Goal: Task Accomplishment & Management: Complete application form

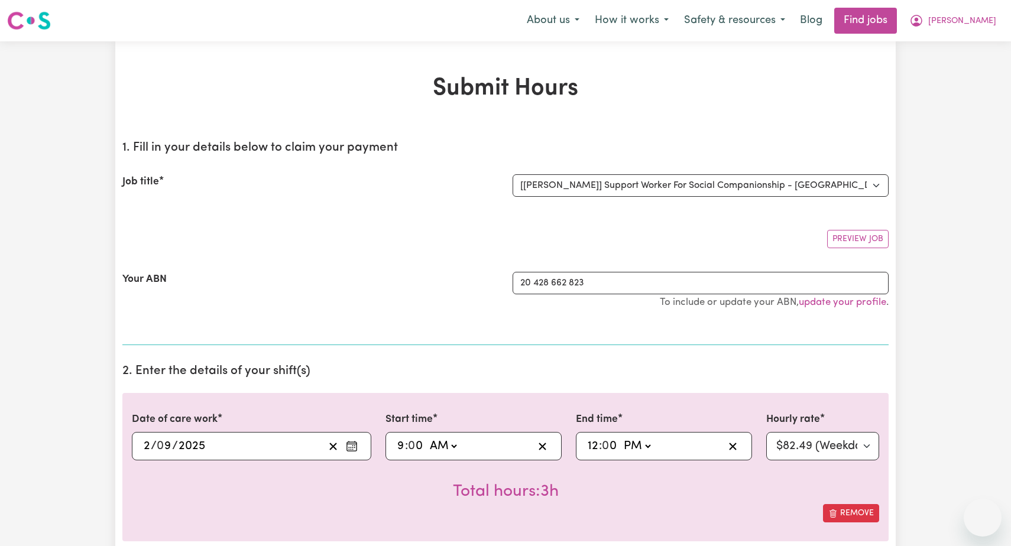
select select "12237"
select select "pm"
select select "82.49-Weekday"
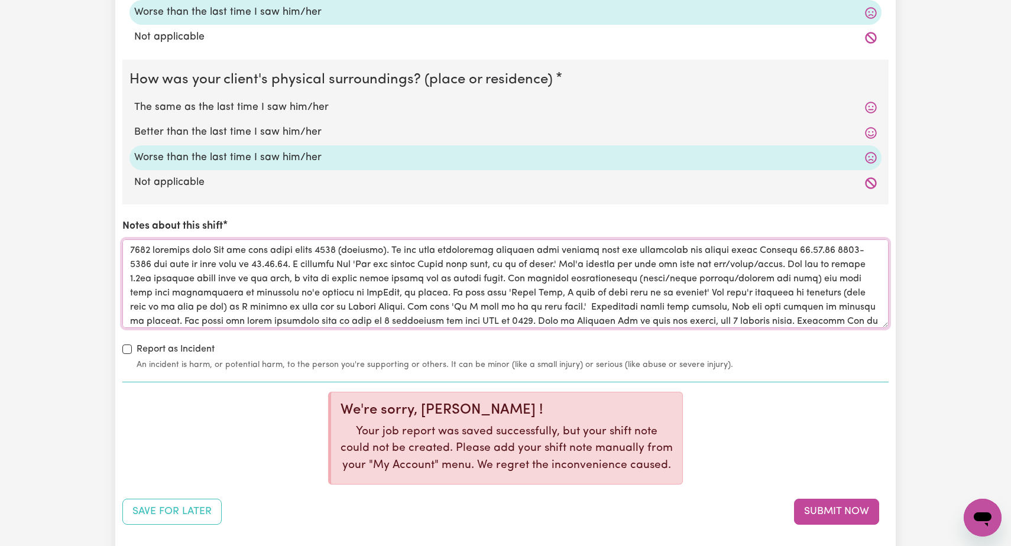
click at [514, 241] on textarea "Notes about this shift" at bounding box center [505, 284] width 766 height 89
click at [863, 242] on textarea "Notes about this shift" at bounding box center [505, 284] width 766 height 89
click at [816, 245] on textarea "Notes about this shift" at bounding box center [505, 284] width 766 height 89
click at [180, 258] on textarea "Notes about this shift" at bounding box center [505, 284] width 766 height 89
click at [805, 244] on textarea "Notes about this shift" at bounding box center [505, 284] width 766 height 89
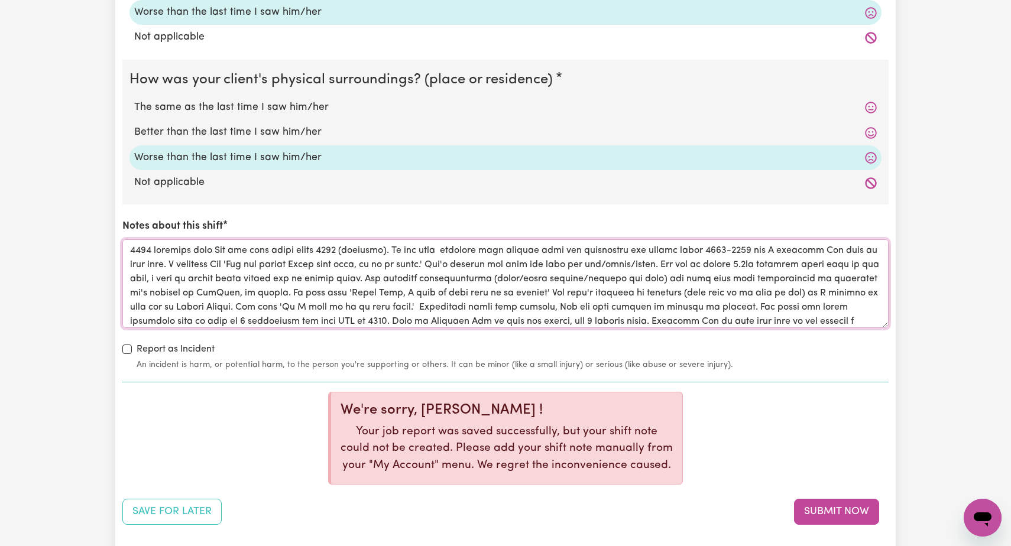
click at [478, 258] on textarea "Notes about this shift" at bounding box center [505, 284] width 766 height 89
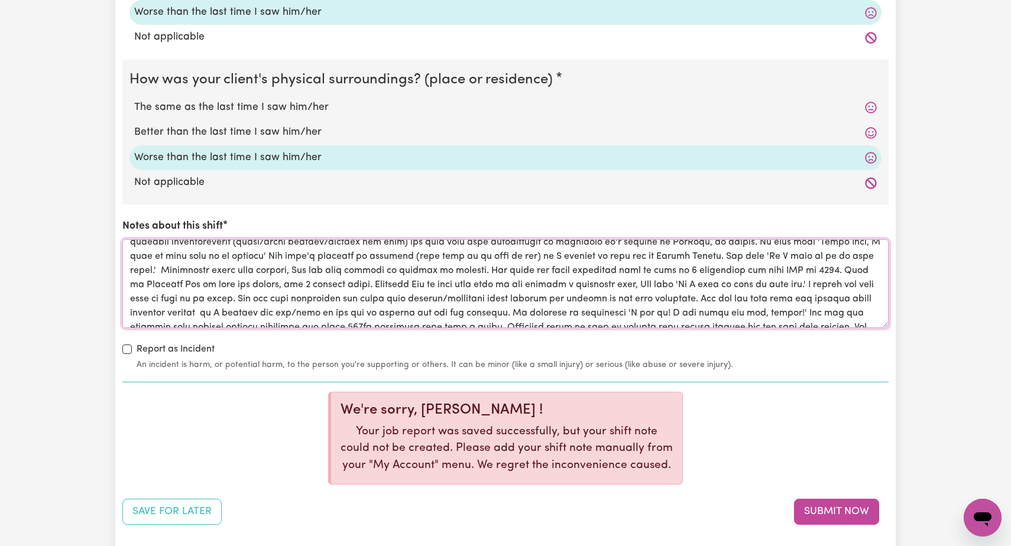
click at [692, 263] on textarea "Notes about this shift" at bounding box center [505, 284] width 766 height 89
click at [725, 263] on textarea "Notes about this shift" at bounding box center [505, 284] width 766 height 89
click at [263, 279] on textarea "Notes about this shift" at bounding box center [505, 284] width 766 height 89
click at [820, 278] on textarea "Notes about this shift" at bounding box center [505, 284] width 766 height 89
click at [382, 293] on textarea "Notes about this shift" at bounding box center [505, 284] width 766 height 89
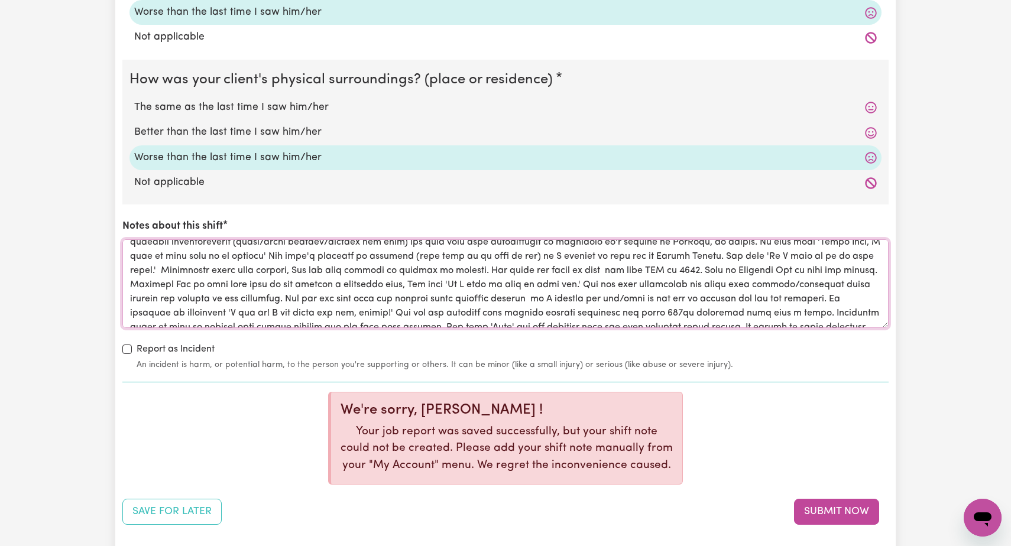
click at [801, 275] on textarea "Notes about this shift" at bounding box center [505, 284] width 766 height 89
click at [529, 292] on textarea "Notes about this shift" at bounding box center [505, 284] width 766 height 89
click at [691, 293] on textarea "Notes about this shift" at bounding box center [505, 284] width 766 height 89
click at [679, 293] on textarea "Notes about this shift" at bounding box center [505, 284] width 766 height 89
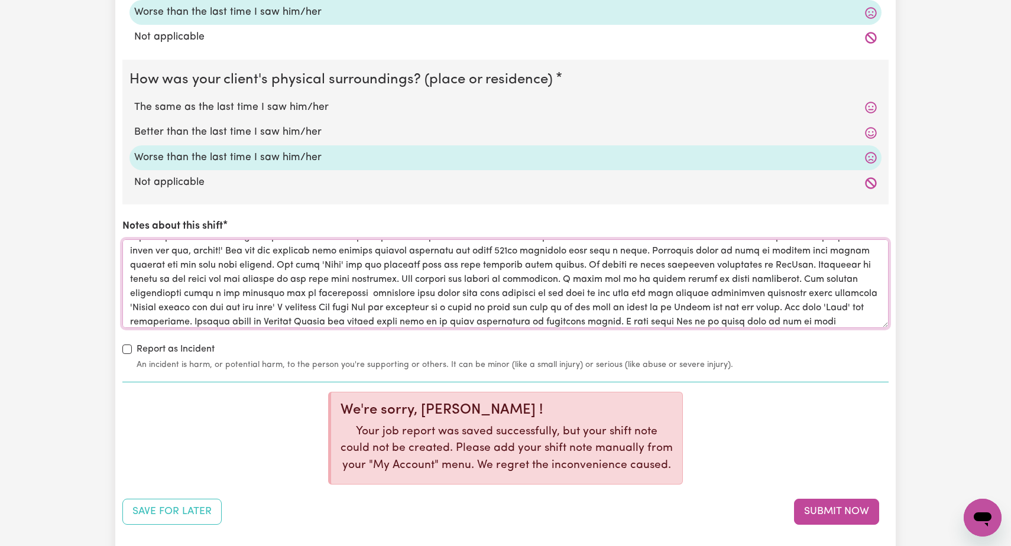
scroll to position [100, 0]
click at [430, 247] on textarea "Notes about this shift" at bounding box center [505, 284] width 766 height 89
click at [676, 243] on textarea "Notes about this shift" at bounding box center [505, 284] width 766 height 89
click at [740, 243] on textarea "Notes about this shift" at bounding box center [505, 284] width 766 height 89
click at [381, 257] on textarea "Notes about this shift" at bounding box center [505, 284] width 766 height 89
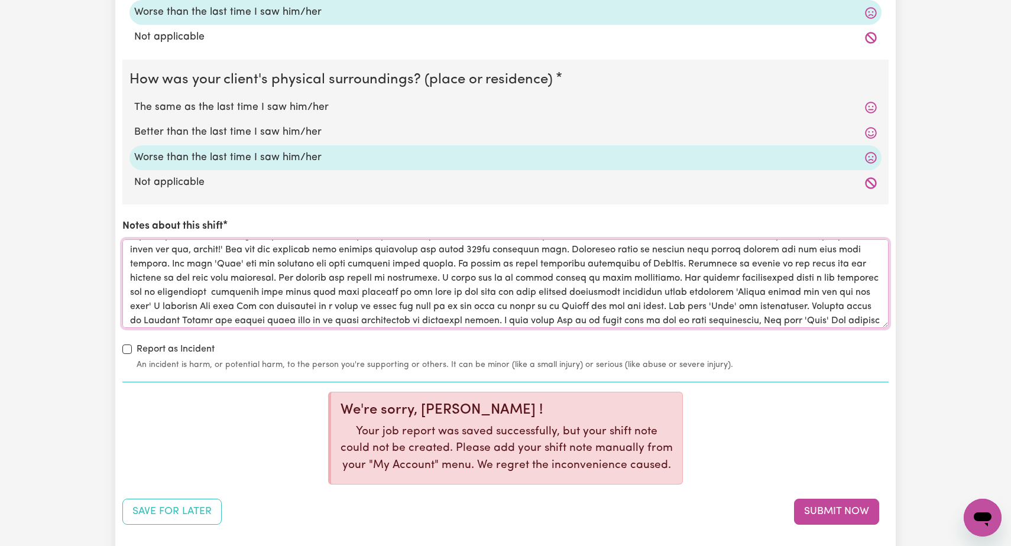
click at [315, 271] on textarea "Notes about this shift" at bounding box center [505, 284] width 766 height 89
click at [695, 270] on textarea "Notes about this shift" at bounding box center [505, 284] width 766 height 89
click at [879, 273] on textarea "Notes about this shift" at bounding box center [505, 284] width 766 height 89
click at [398, 285] on textarea "Notes about this shift" at bounding box center [505, 284] width 766 height 89
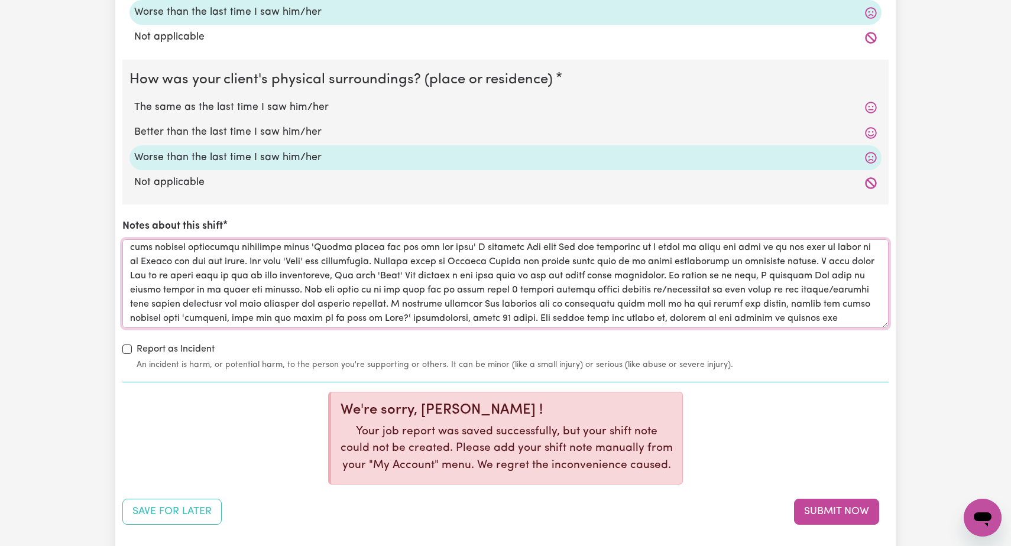
click at [562, 269] on textarea "Notes about this shift" at bounding box center [505, 284] width 766 height 89
click at [243, 284] on textarea "Notes about this shift" at bounding box center [505, 284] width 766 height 89
click at [382, 284] on textarea "Notes about this shift" at bounding box center [505, 284] width 766 height 89
click at [429, 287] on textarea "Notes about this shift" at bounding box center [505, 284] width 766 height 89
click at [560, 281] on textarea "Notes about this shift" at bounding box center [505, 284] width 766 height 89
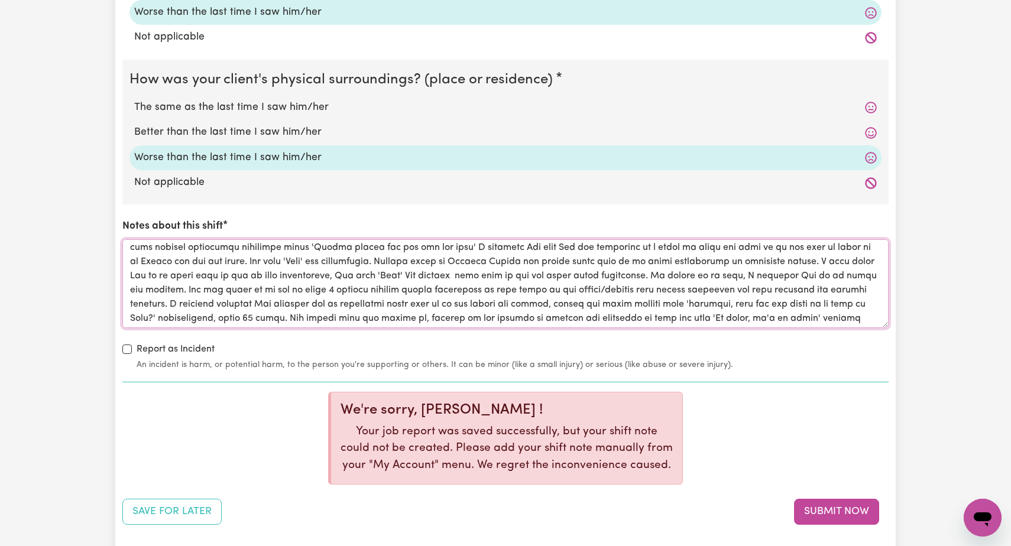
click at [607, 284] on textarea "Notes about this shift" at bounding box center [505, 284] width 766 height 89
click at [690, 283] on textarea "Notes about this shift" at bounding box center [505, 284] width 766 height 89
click at [434, 297] on textarea "Notes about this shift" at bounding box center [505, 284] width 766 height 89
click at [690, 296] on textarea "Notes about this shift" at bounding box center [505, 284] width 766 height 89
click at [155, 315] on textarea "Notes about this shift" at bounding box center [505, 284] width 766 height 89
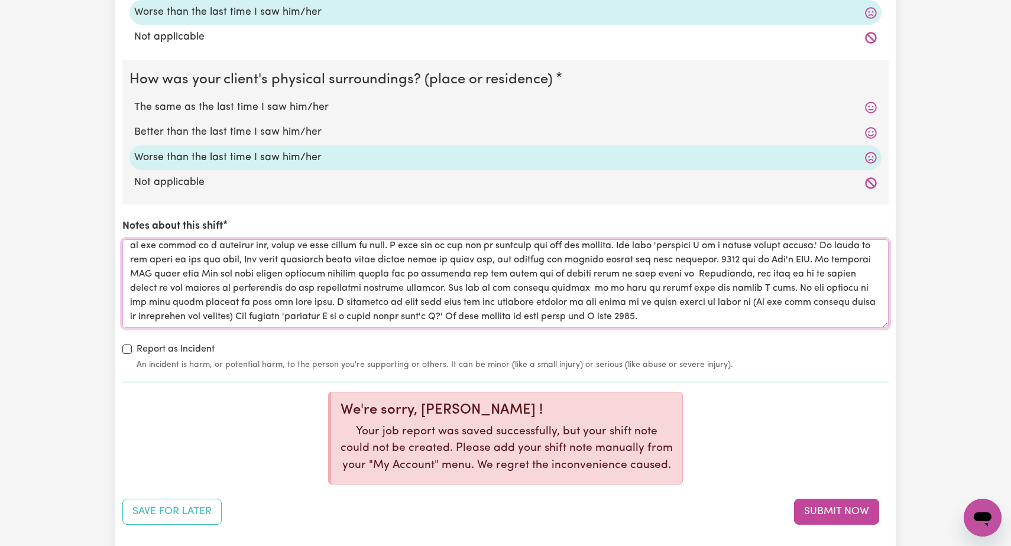
scroll to position [232, 0]
type textarea "0900 handover that [PERSON_NAME] has been awake since 0000 (midnight). He had b…"
click at [823, 505] on button "Submit Now" at bounding box center [836, 512] width 85 height 26
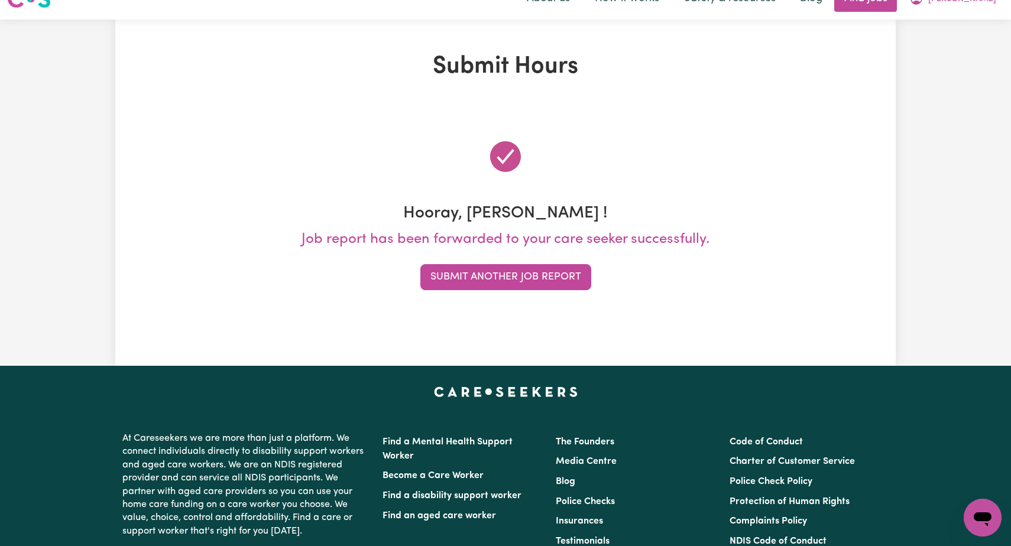
scroll to position [0, 0]
